Goal: Transaction & Acquisition: Purchase product/service

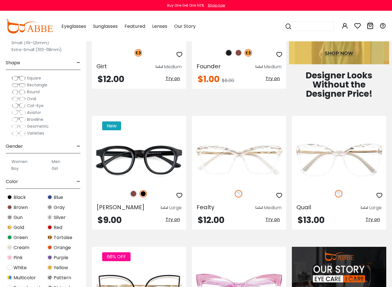
scroll to position [333, 0]
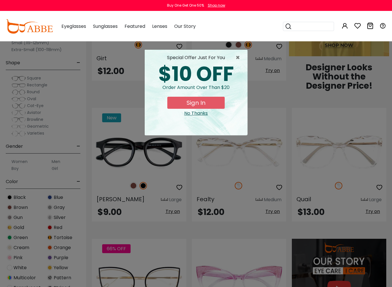
click at [389, 223] on div "× special offer just for you $10 OFF Order amount over than $20 Sign In No Than…" at bounding box center [196, 143] width 392 height 287
click at [205, 116] on div "No Thanks" at bounding box center [195, 113] width 93 height 7
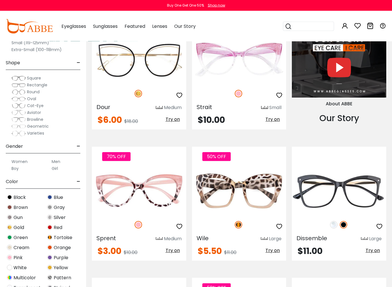
scroll to position [568, 0]
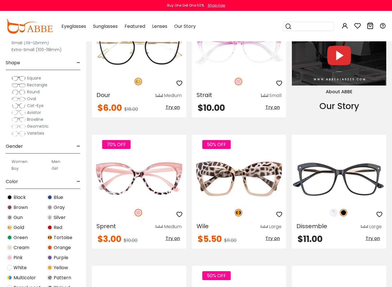
click at [26, 163] on label "Women" at bounding box center [19, 161] width 16 height 7
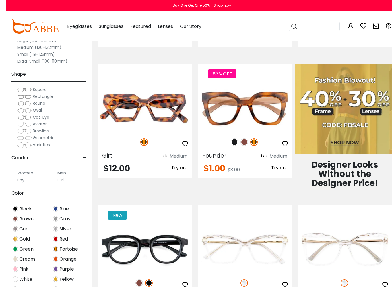
scroll to position [236, 0]
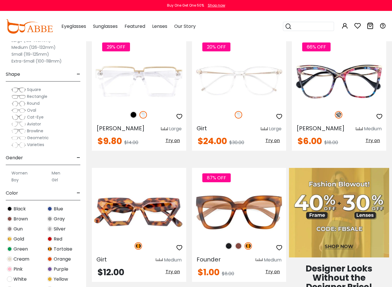
click at [38, 177] on div "Boy" at bounding box center [23, 179] width 34 height 7
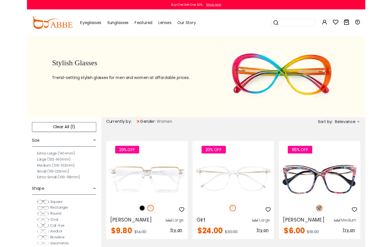
scroll to position [0, 0]
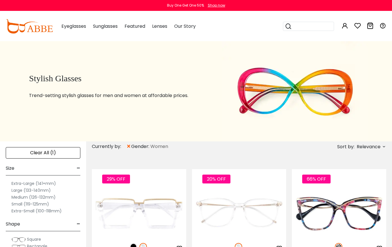
click at [67, 182] on div "Extra-Large (141+mm)" at bounding box center [43, 183] width 75 height 7
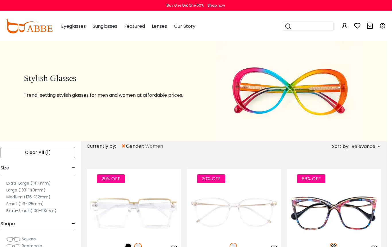
scroll to position [0, 5]
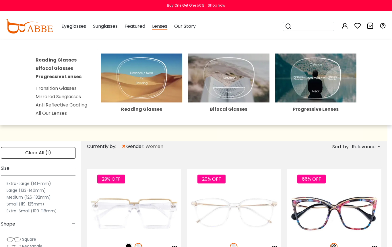
click at [79, 78] on link "Progressive Lenses" at bounding box center [59, 76] width 46 height 7
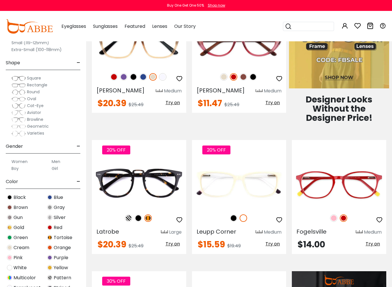
scroll to position [573, 0]
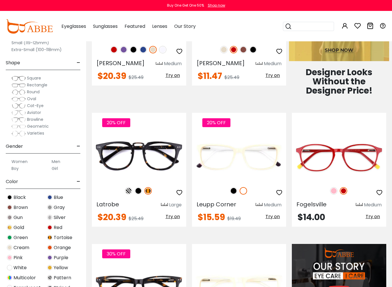
click at [156, 188] on div "20% OFF" at bounding box center [139, 191] width 94 height 12
click at [0, 0] on img at bounding box center [0, 0] width 0 height 0
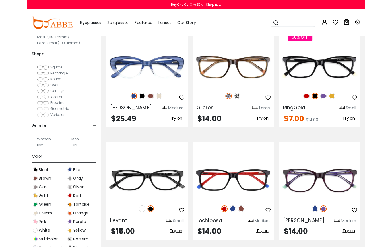
scroll to position [1044, 0]
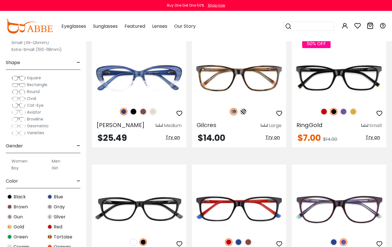
click at [345, 114] on img at bounding box center [342, 111] width 7 height 7
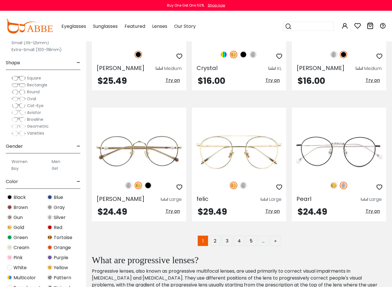
scroll to position [1503, 0]
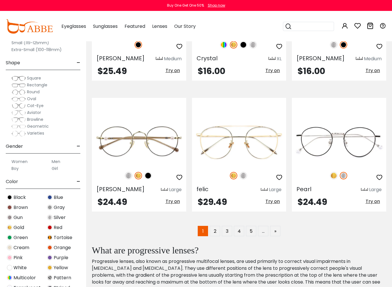
click at [250, 247] on h2 "What are progressive lenses?" at bounding box center [236, 249] width 288 height 11
click at [219, 231] on link "2" at bounding box center [215, 231] width 10 height 10
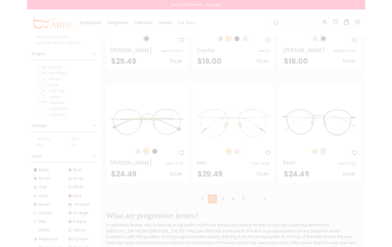
scroll to position [1519, 0]
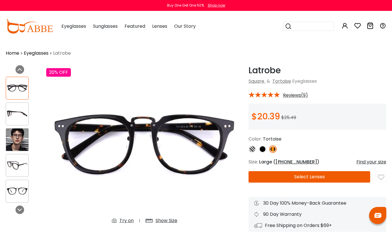
click at [268, 181] on button "Select Lenses" at bounding box center [309, 176] width 122 height 11
click at [254, 149] on img at bounding box center [251, 149] width 7 height 7
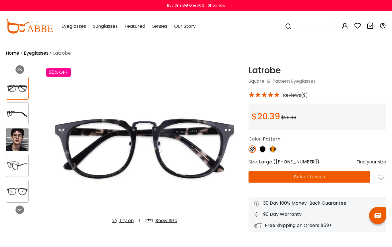
click at [224, 223] on img at bounding box center [144, 147] width 196 height 164
click at [265, 151] on img at bounding box center [262, 149] width 7 height 7
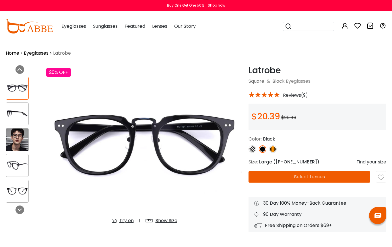
click at [275, 152] on img at bounding box center [272, 149] width 7 height 7
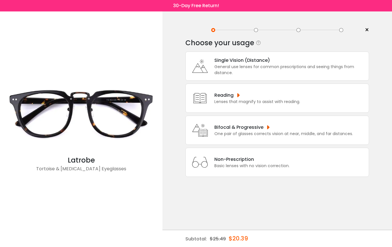
click at [253, 137] on div "One pair of glasses corrects vision at near, middle, and far distances." at bounding box center [283, 134] width 138 height 6
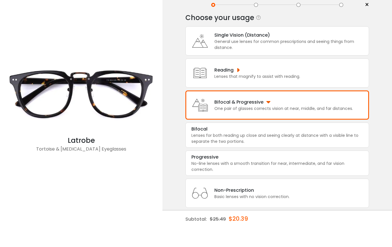
scroll to position [24, 0]
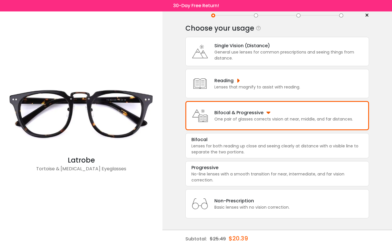
click at [238, 149] on div "Lenses for both reading up close and seeing clearly at distance with a visible …" at bounding box center [276, 149] width 171 height 12
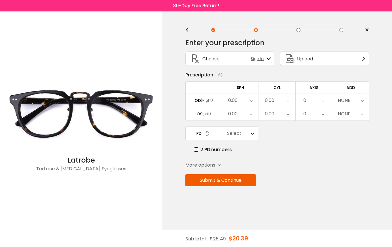
scroll to position [0, 0]
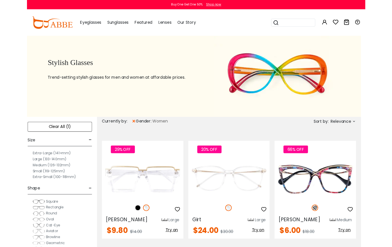
scroll to position [0, 5]
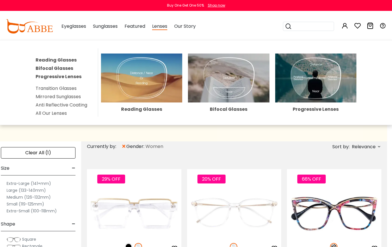
click at [68, 70] on link "Bifocal Glasses" at bounding box center [55, 68] width 38 height 7
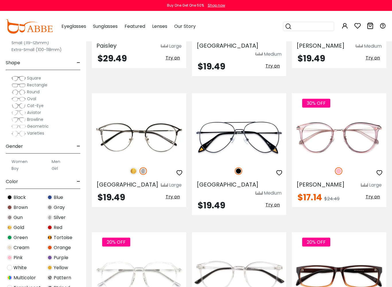
scroll to position [1310, 0]
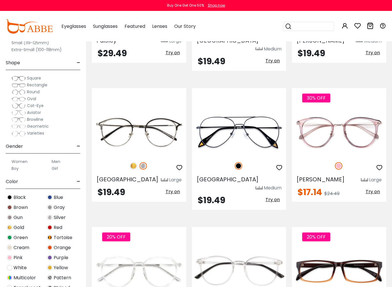
click at [0, 0] on img at bounding box center [0, 0] width 0 height 0
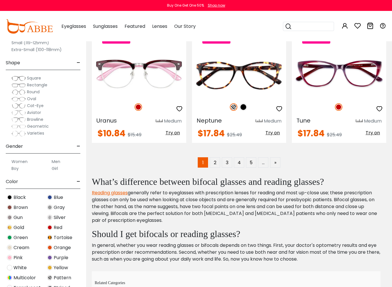
scroll to position [1662, 0]
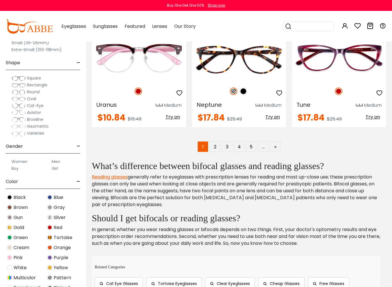
click at [227, 141] on link "3" at bounding box center [227, 146] width 10 height 10
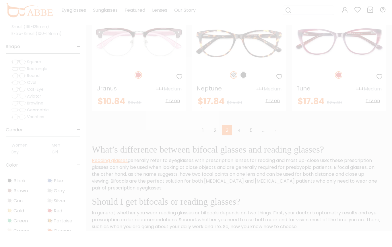
scroll to position [1678, 0]
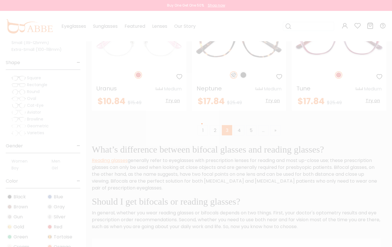
click at [236, 110] on div at bounding box center [196, 123] width 392 height 247
click at [223, 111] on div at bounding box center [196, 123] width 392 height 247
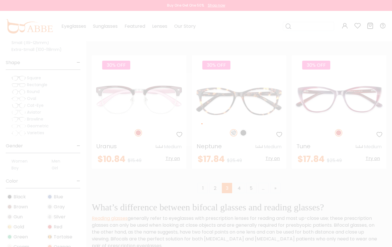
scroll to position [1611, 0]
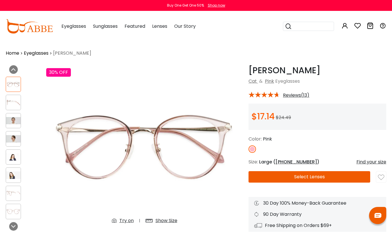
click at [304, 179] on button "Select Lenses" at bounding box center [309, 176] width 122 height 11
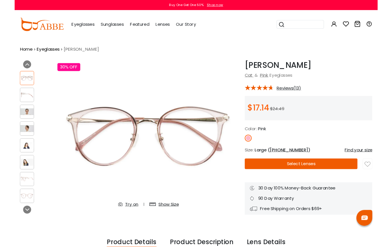
scroll to position [8, 5]
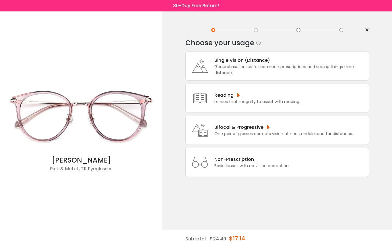
click at [268, 131] on div "Bifocal & Progressive" at bounding box center [283, 127] width 138 height 7
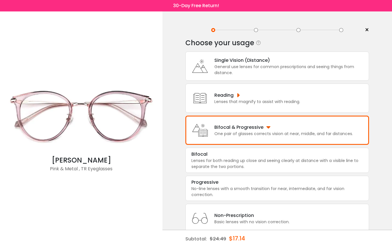
click at [227, 170] on div "Lenses for both reading up close and seeing clearly at distance with a visible …" at bounding box center [276, 164] width 171 height 12
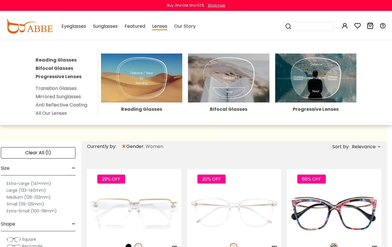
click at [69, 70] on link "Bifocal Glasses" at bounding box center [55, 68] width 38 height 7
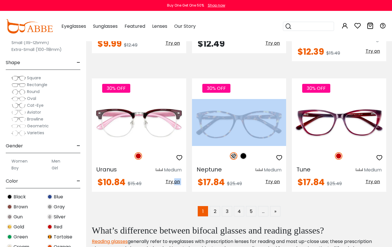
scroll to position [1597, 0]
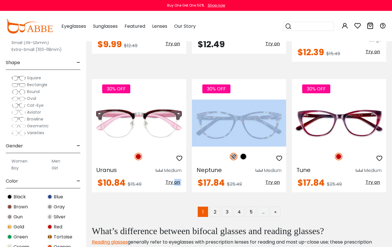
click at [240, 207] on link "4" at bounding box center [239, 212] width 10 height 10
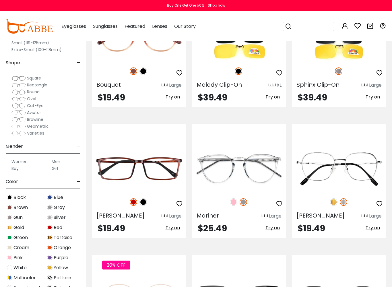
scroll to position [471, 1]
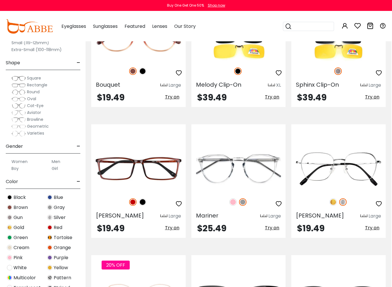
click at [233, 205] on img at bounding box center [232, 201] width 7 height 7
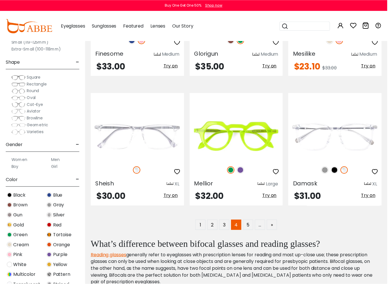
scroll to position [1554, 0]
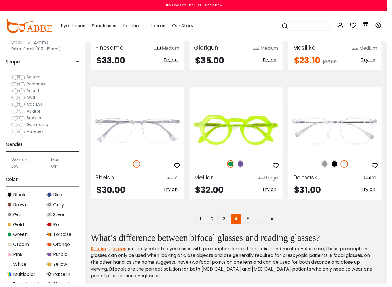
click at [253, 222] on link "5" at bounding box center [251, 221] width 10 height 10
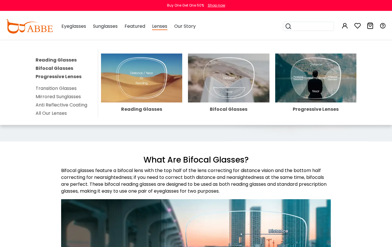
click at [71, 68] on link "Bifocal Glasses" at bounding box center [55, 68] width 38 height 7
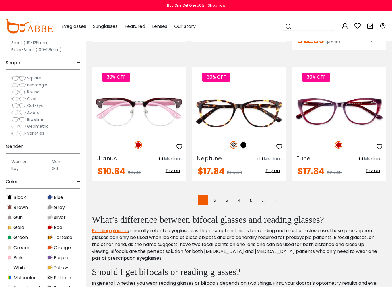
scroll to position [1610, 0]
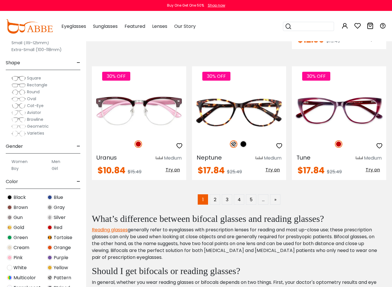
click at [252, 194] on link "5" at bounding box center [251, 199] width 10 height 10
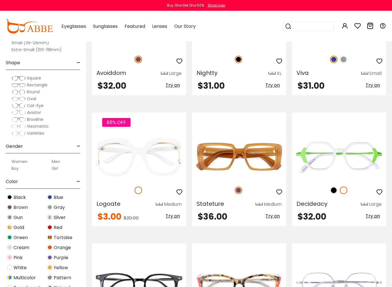
scroll to position [492, 0]
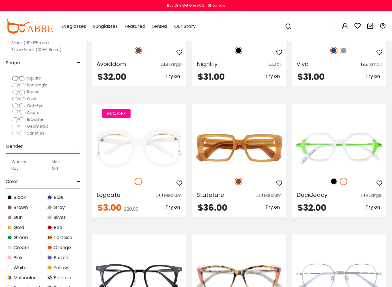
click at [331, 185] on div at bounding box center [338, 181] width 94 height 12
click at [330, 182] on img at bounding box center [333, 180] width 7 height 7
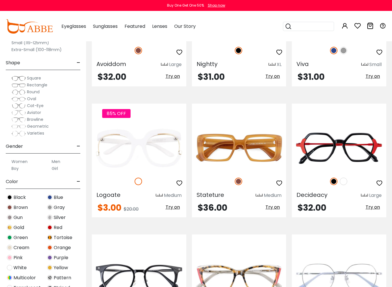
click at [344, 193] on div "Decideacy Large" at bounding box center [338, 193] width 94 height 9
click at [344, 192] on div "Decideacy Large" at bounding box center [338, 193] width 94 height 9
click at [343, 180] on img at bounding box center [342, 180] width 7 height 7
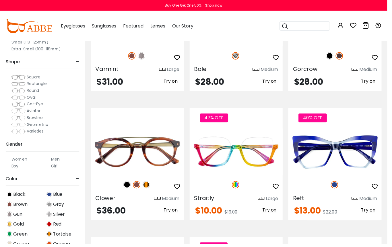
scroll to position [1267, 0]
